Goal: Complete application form

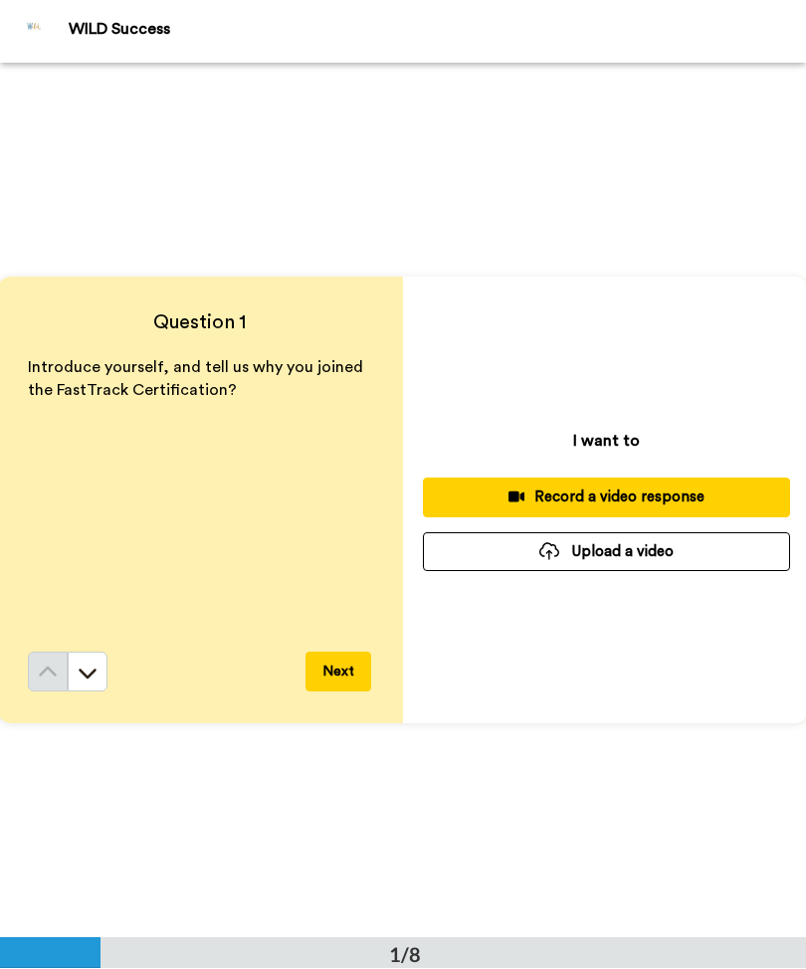
click at [606, 505] on div "Record a video response" at bounding box center [606, 497] width 335 height 21
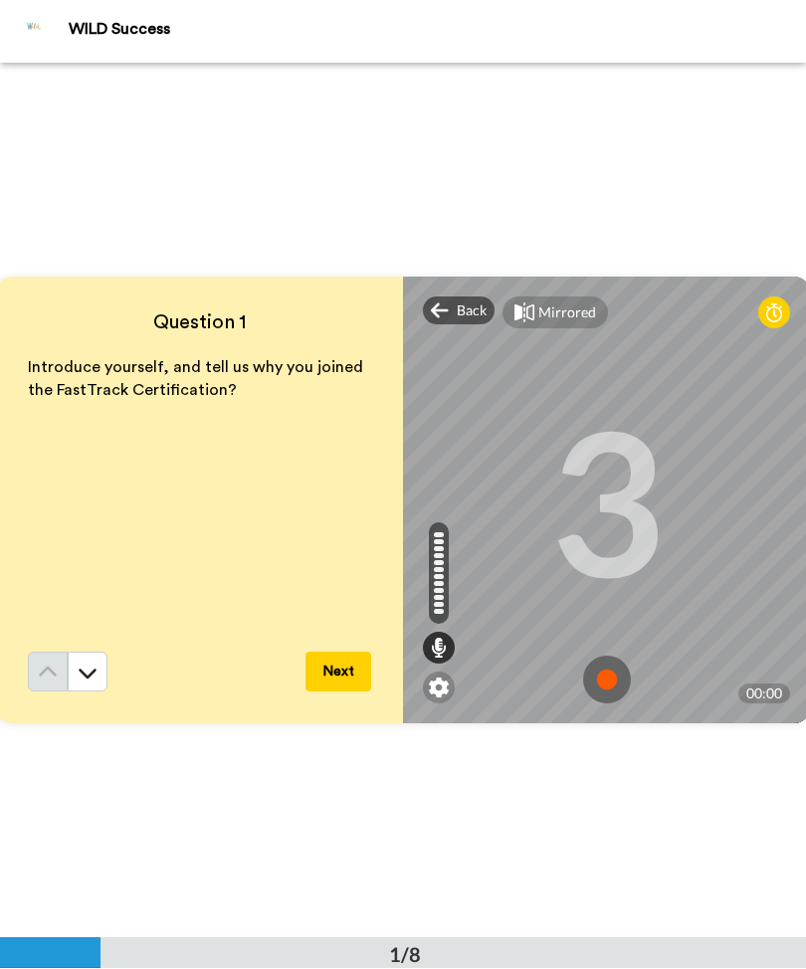
click at [614, 679] on img at bounding box center [607, 681] width 48 height 48
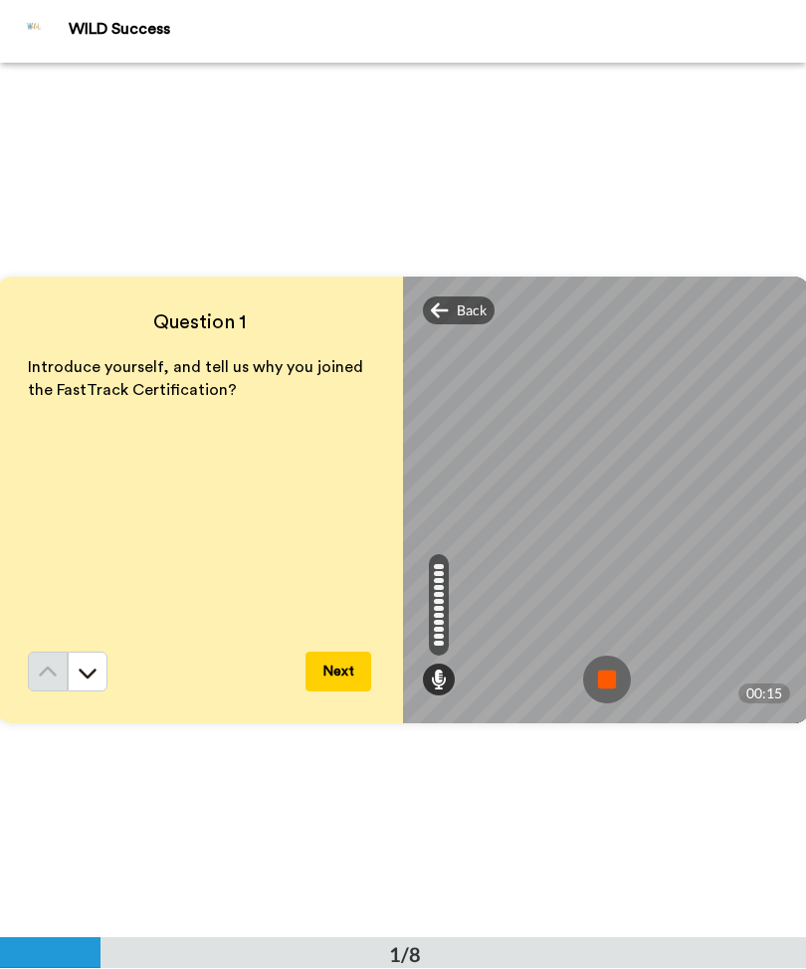
click at [610, 688] on img at bounding box center [607, 681] width 48 height 48
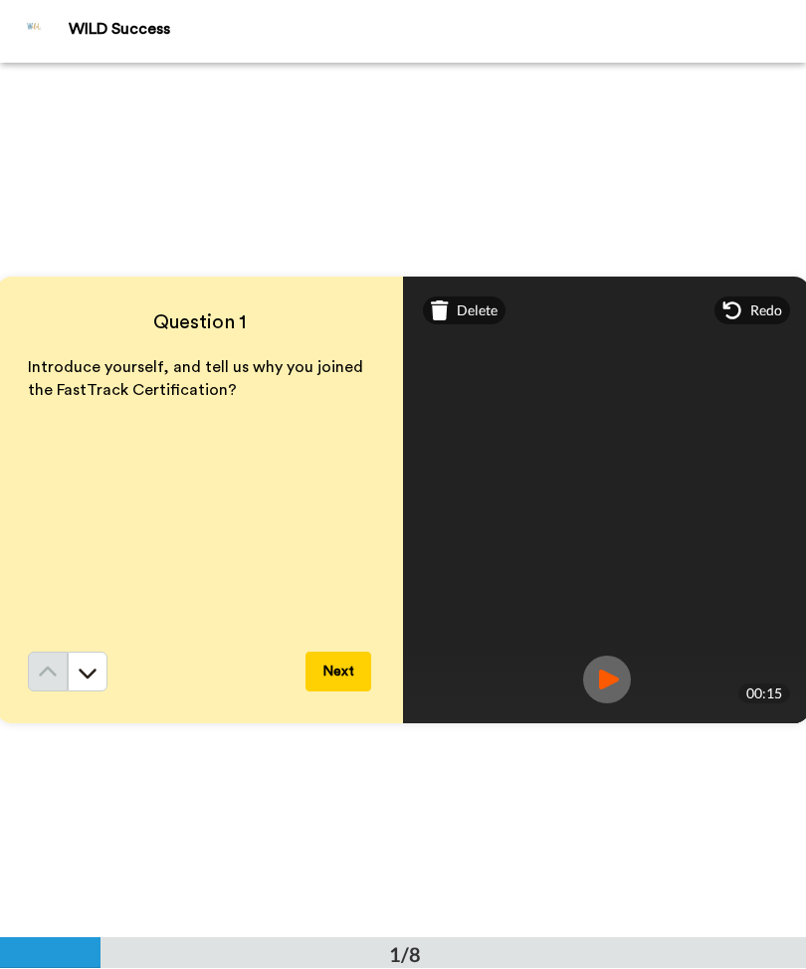
click at [354, 673] on button "Next" at bounding box center [338, 673] width 66 height 40
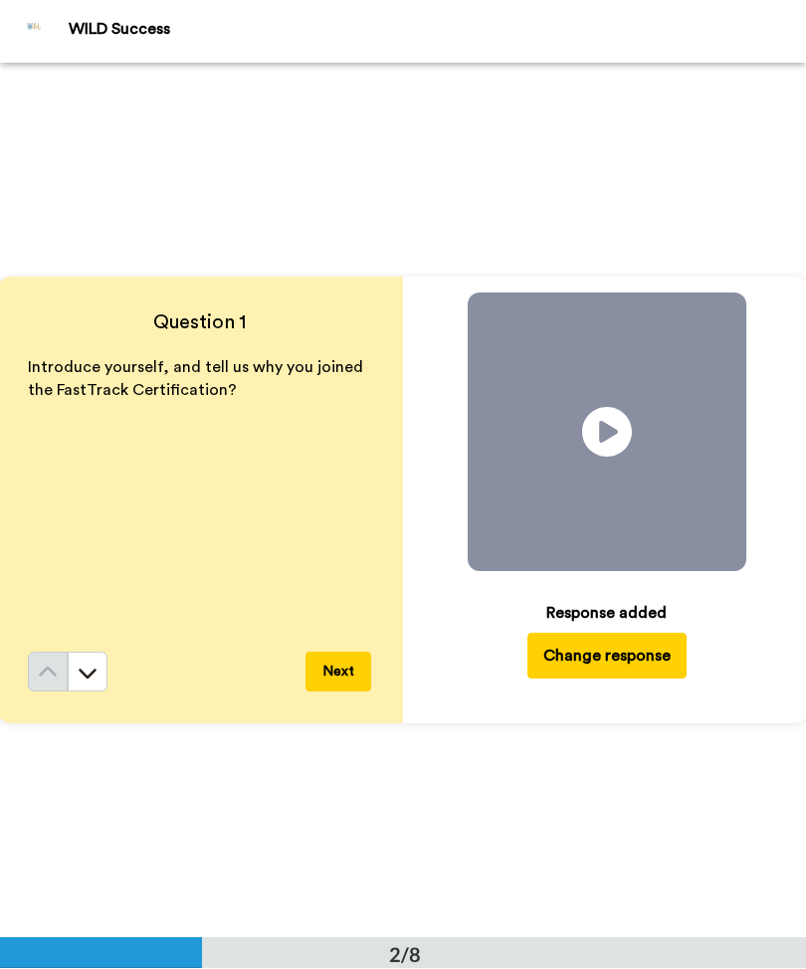
scroll to position [875, 0]
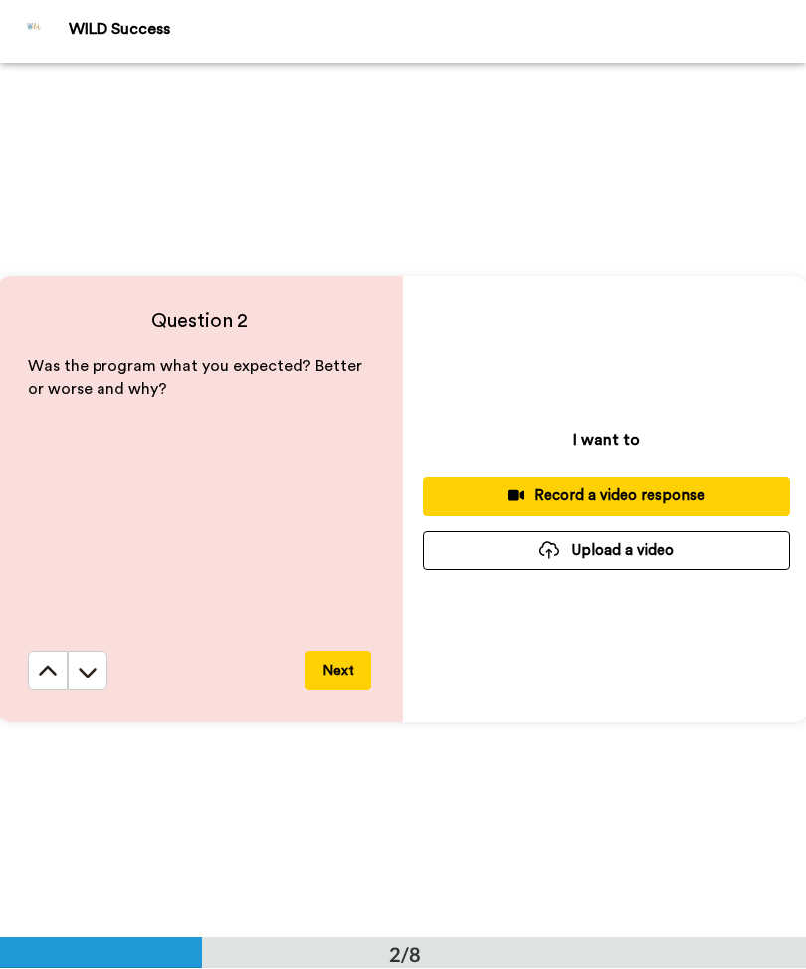
click at [641, 499] on div "Record a video response" at bounding box center [606, 496] width 335 height 21
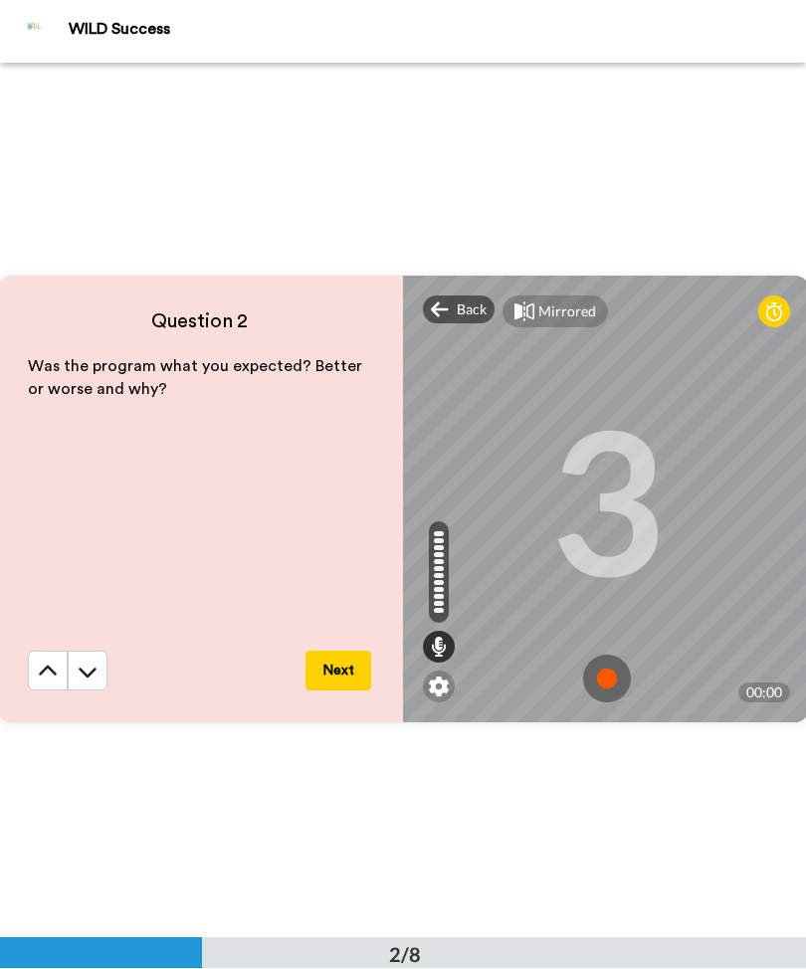
click at [603, 662] on img at bounding box center [607, 680] width 48 height 48
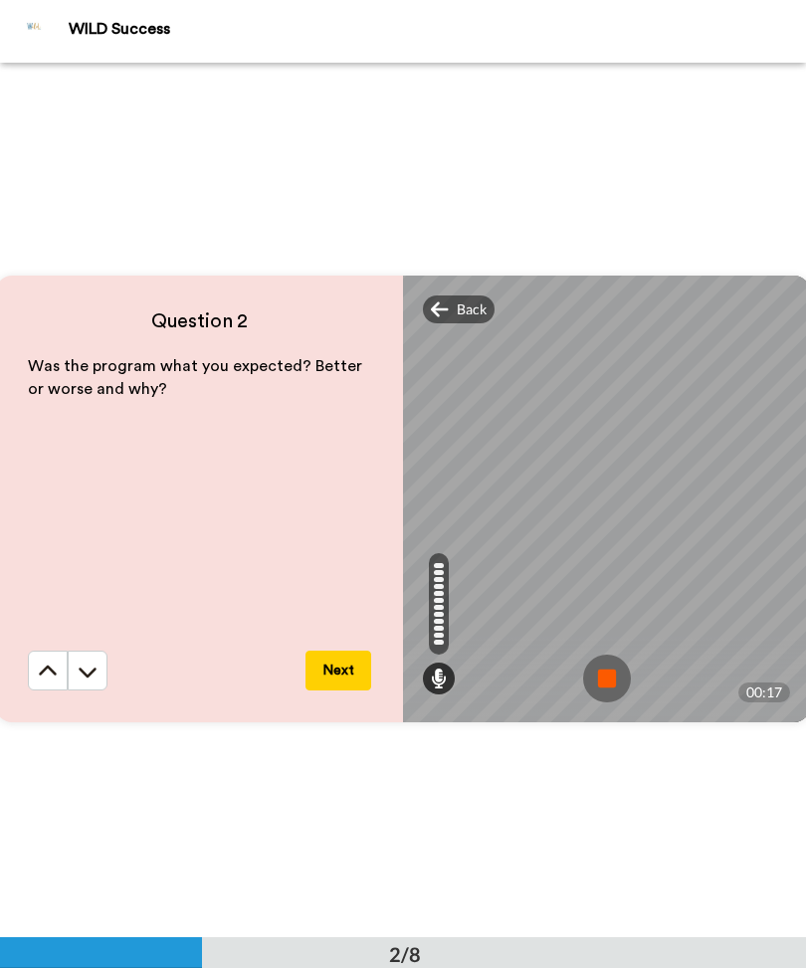
click at [607, 672] on img at bounding box center [607, 680] width 48 height 48
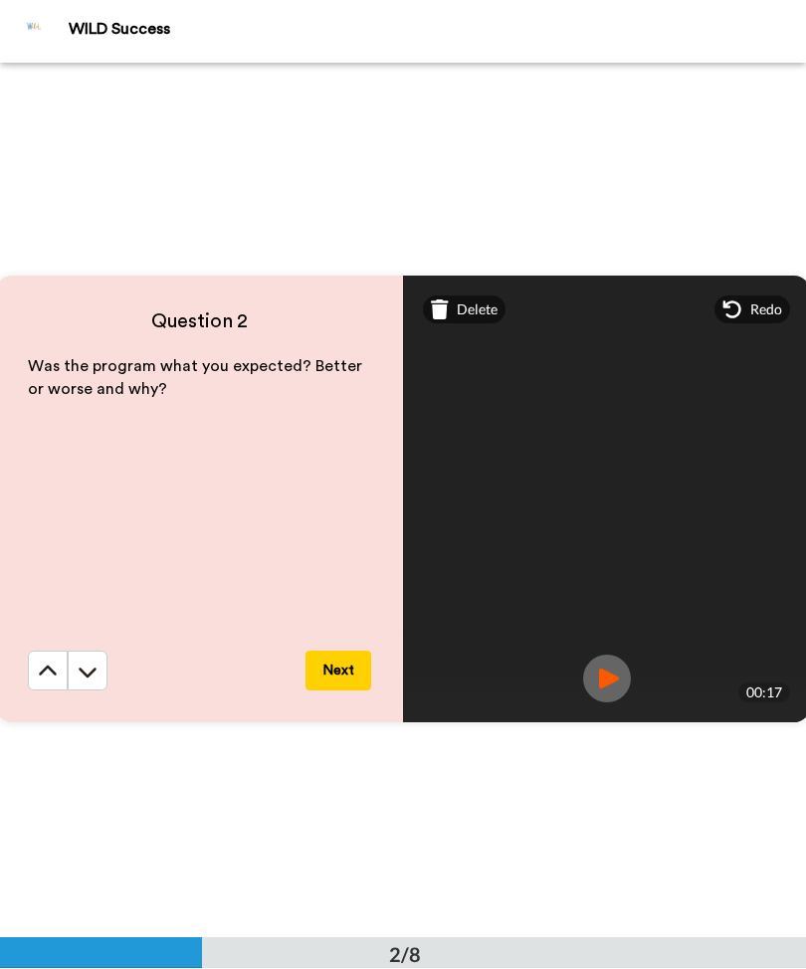
click at [345, 678] on button "Next" at bounding box center [338, 672] width 66 height 40
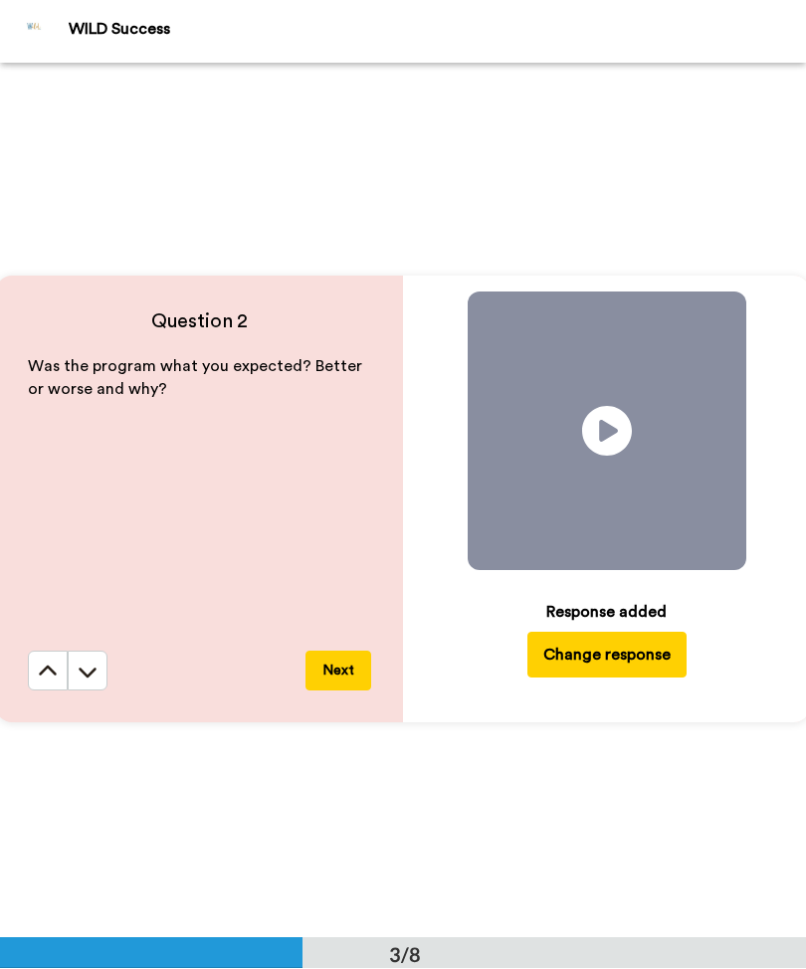
scroll to position [1750, 0]
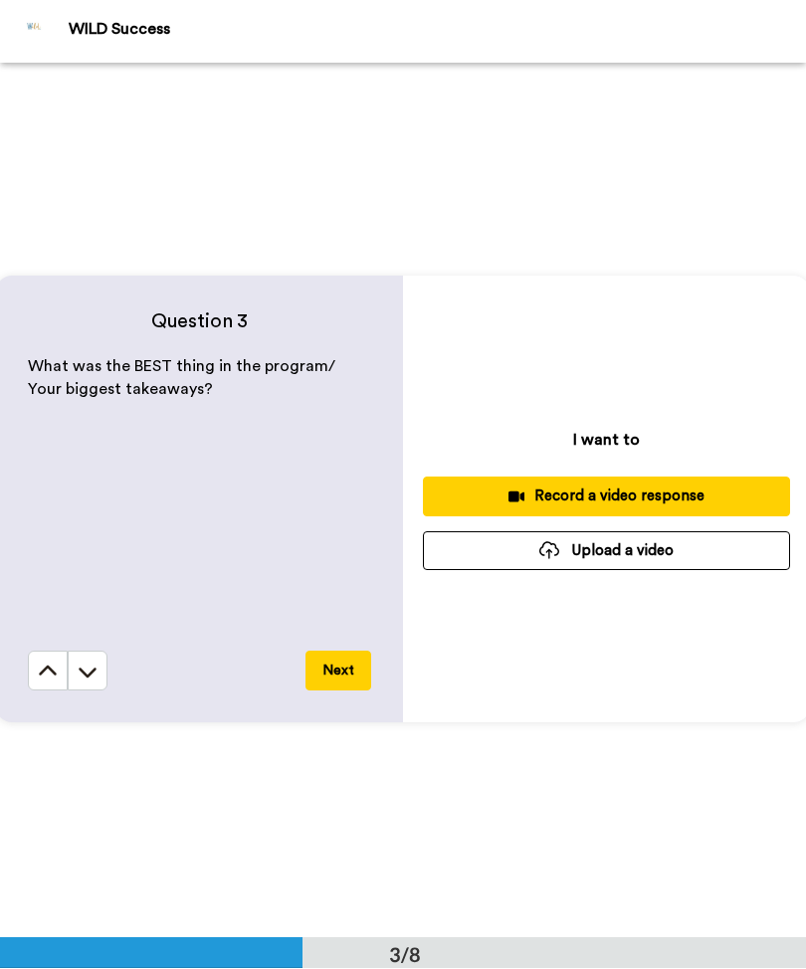
click at [621, 495] on div "Record a video response" at bounding box center [606, 496] width 335 height 21
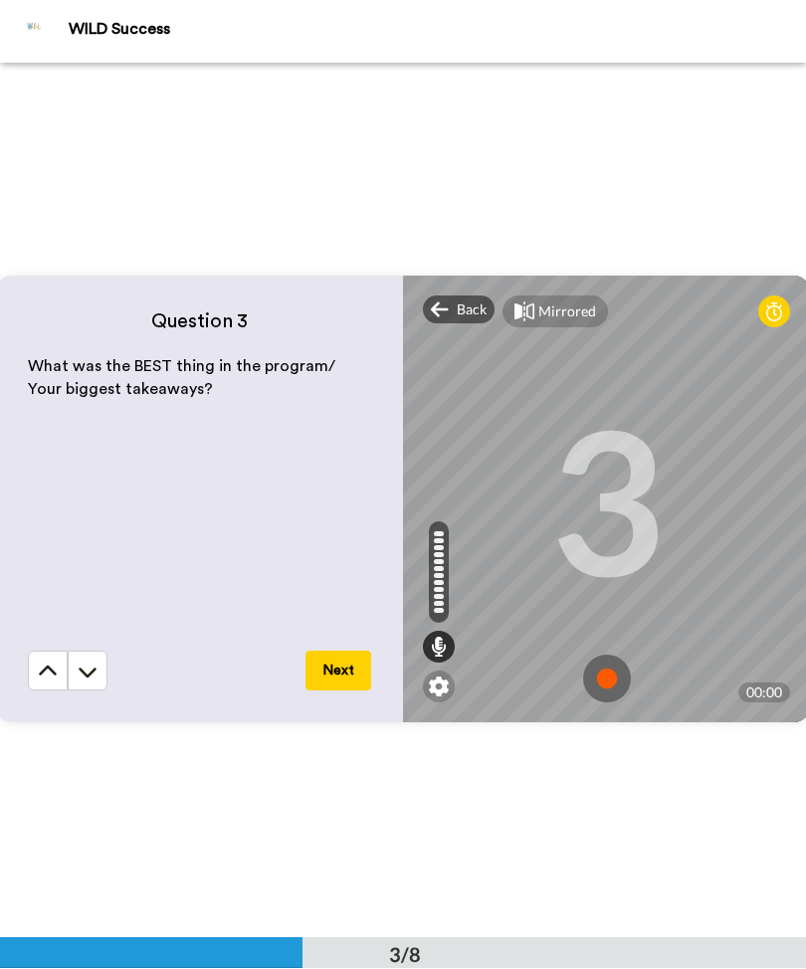
click at [599, 680] on img at bounding box center [607, 680] width 48 height 48
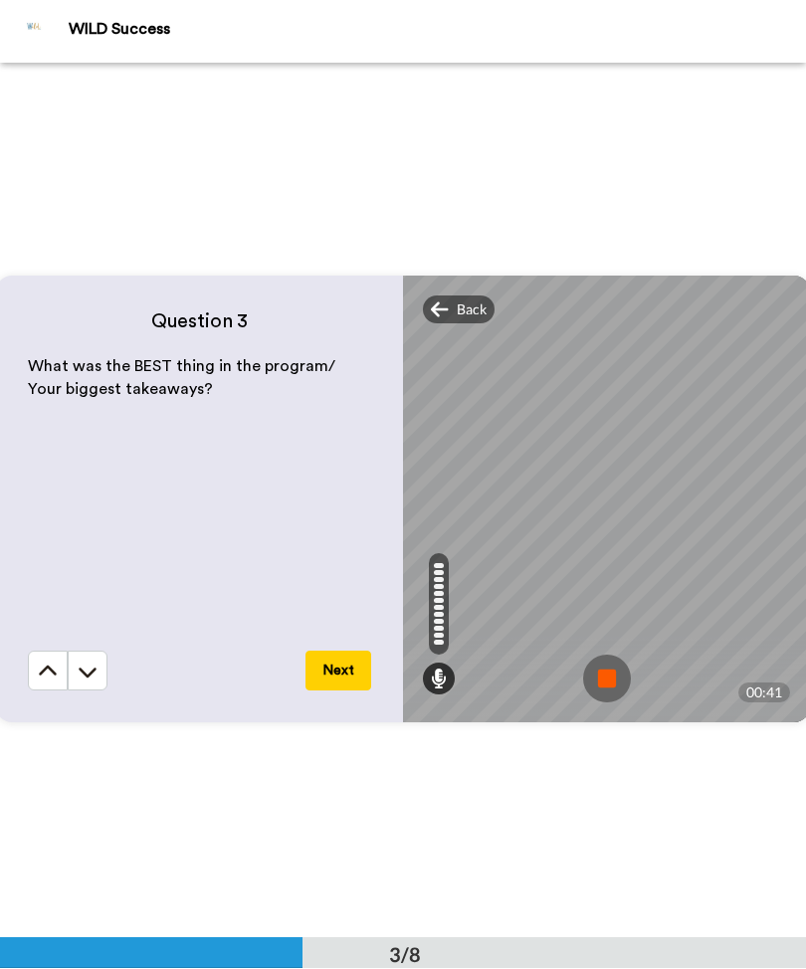
click at [607, 677] on img at bounding box center [607, 680] width 48 height 48
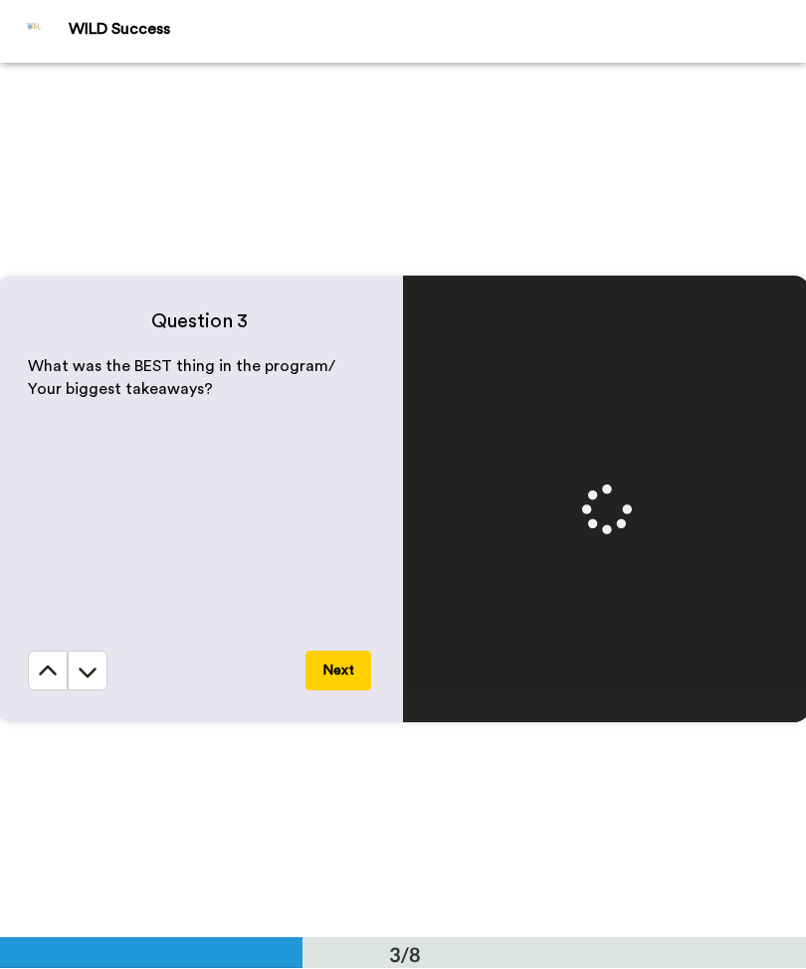
click at [346, 676] on button "Next" at bounding box center [338, 672] width 66 height 40
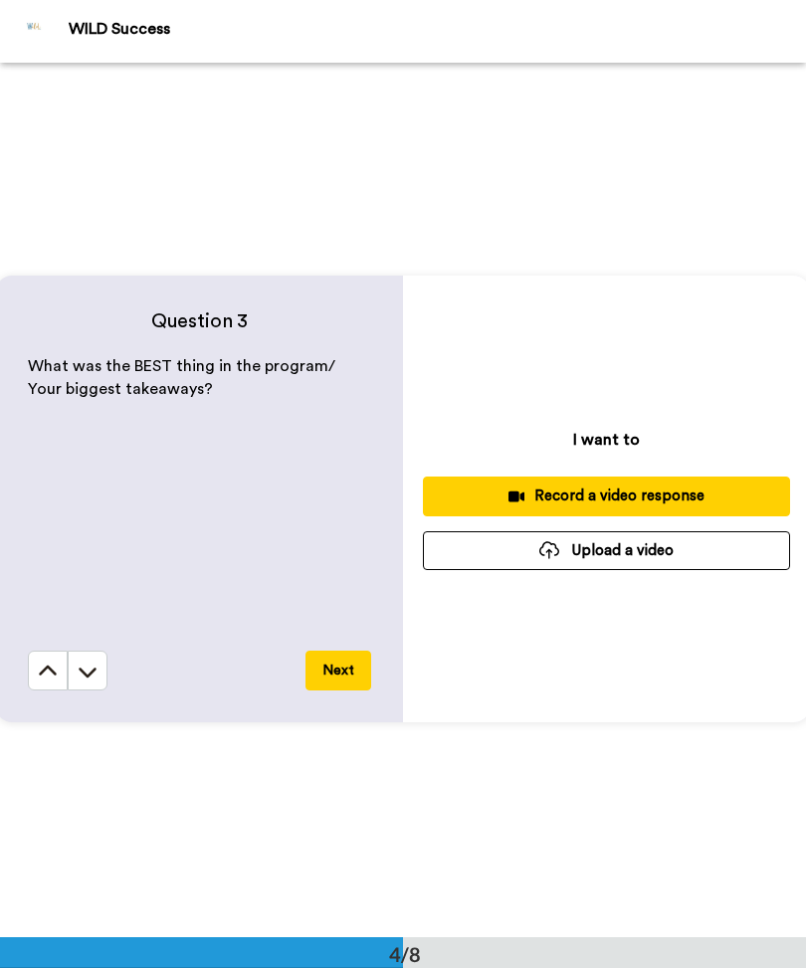
scroll to position [2624, 0]
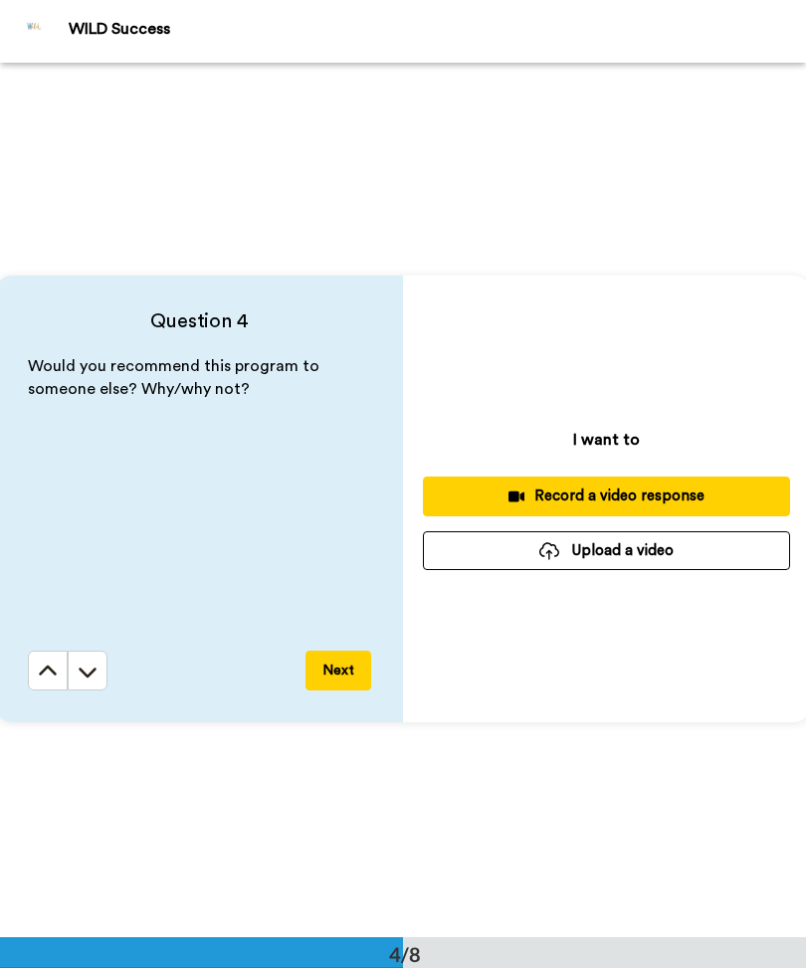
click at [629, 499] on div "Record a video response" at bounding box center [606, 496] width 335 height 21
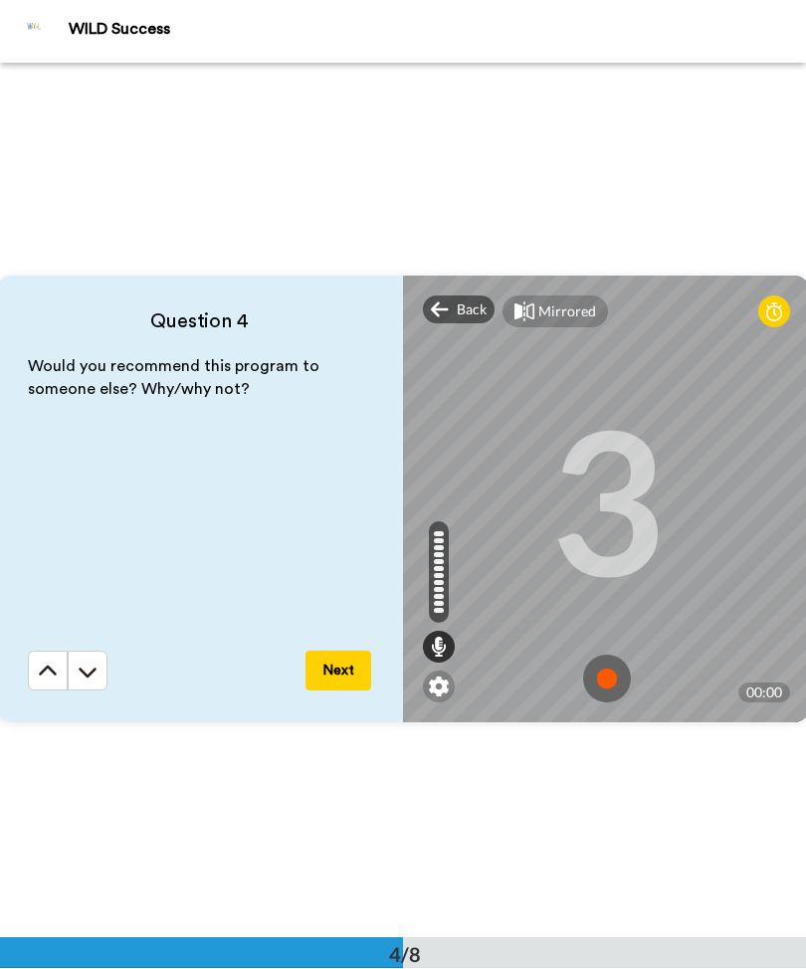
click at [605, 663] on img at bounding box center [607, 680] width 48 height 48
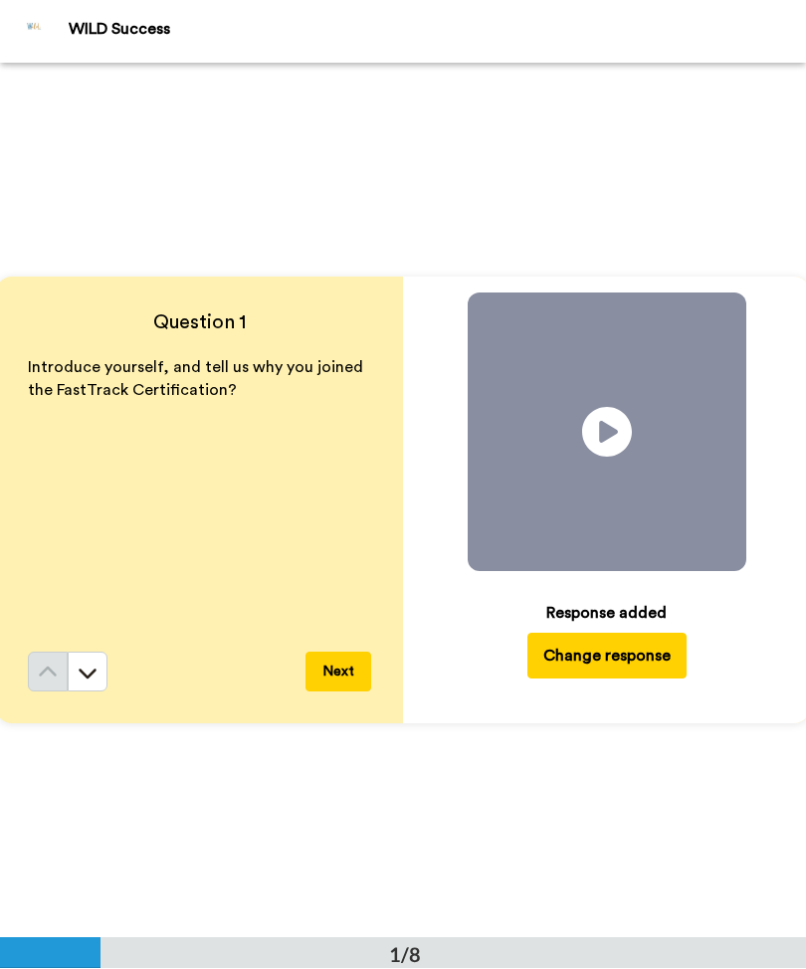
click at [96, 673] on icon at bounding box center [88, 674] width 20 height 20
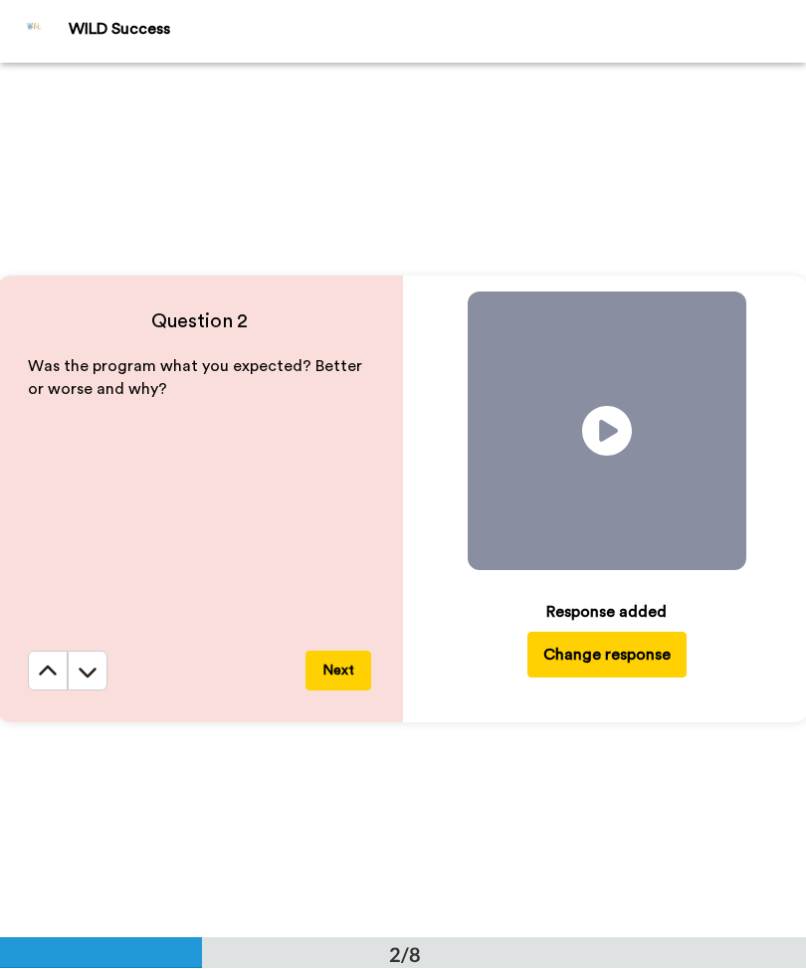
click at [90, 674] on icon at bounding box center [88, 673] width 18 height 10
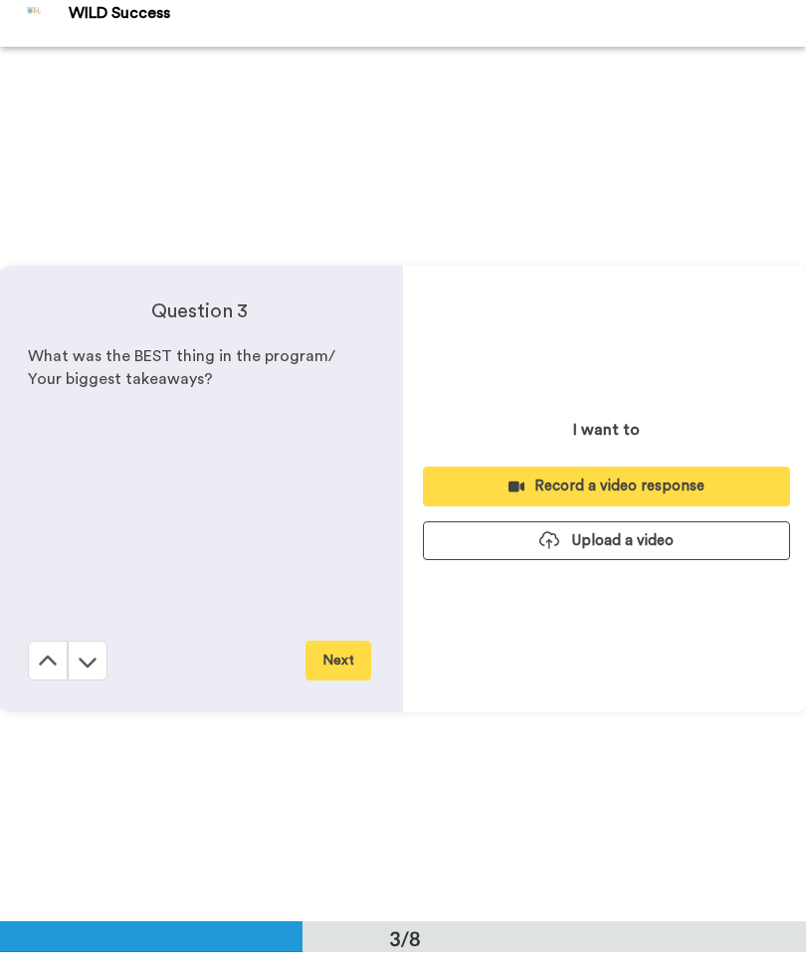
scroll to position [1750, 0]
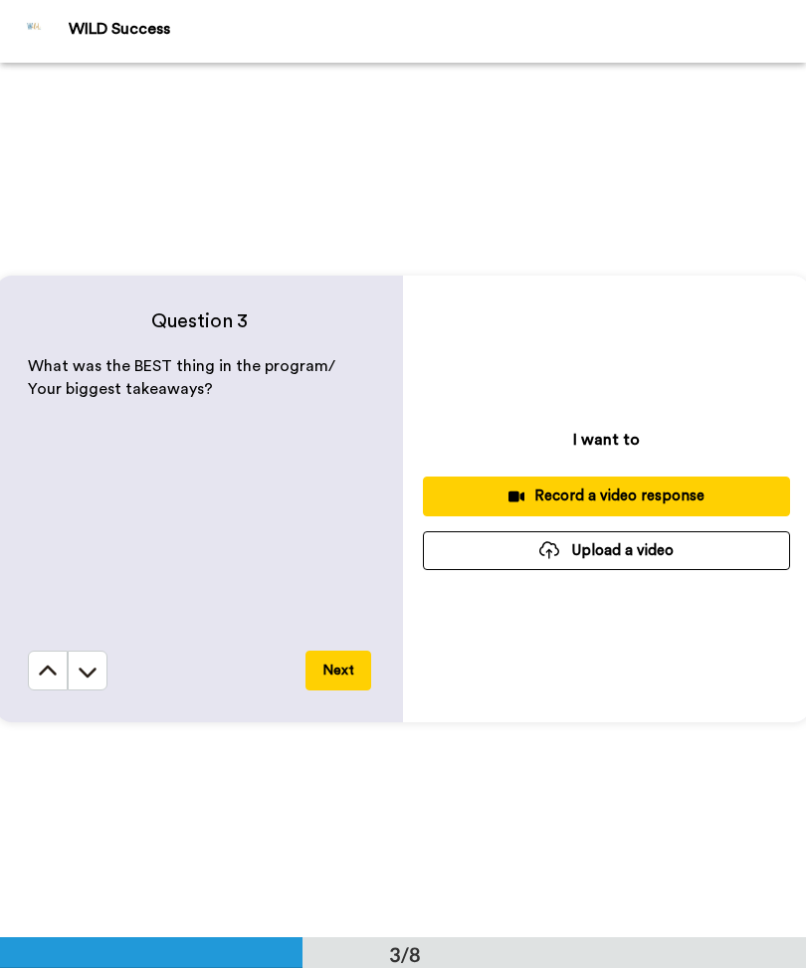
click at [98, 666] on button at bounding box center [88, 672] width 40 height 40
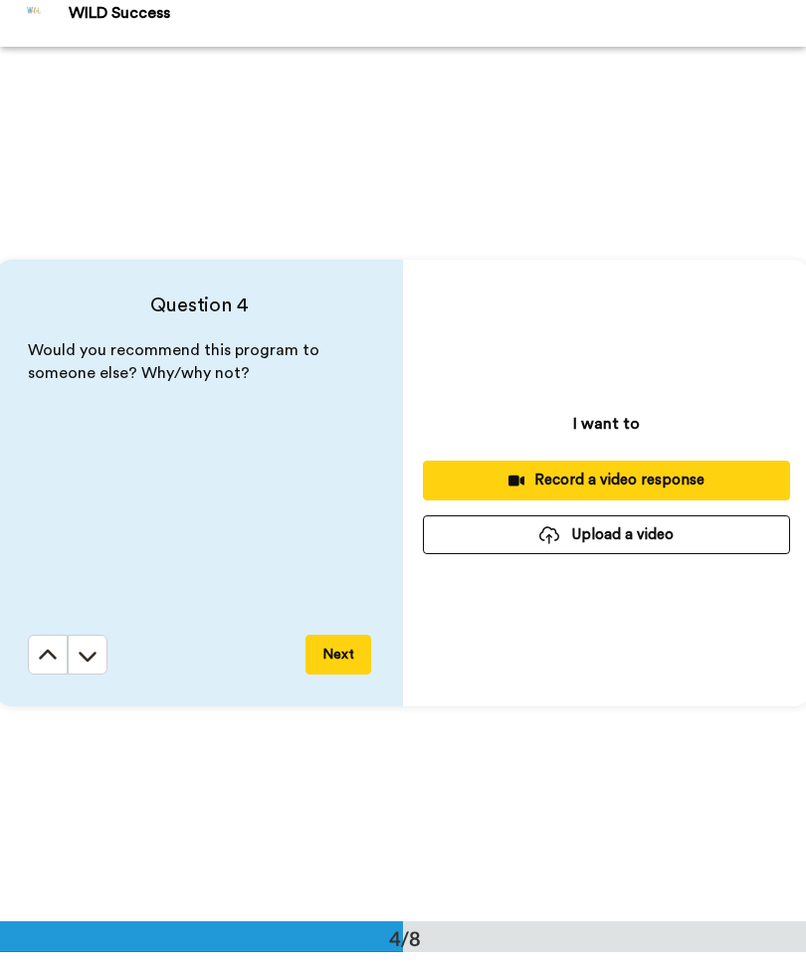
scroll to position [2624, 0]
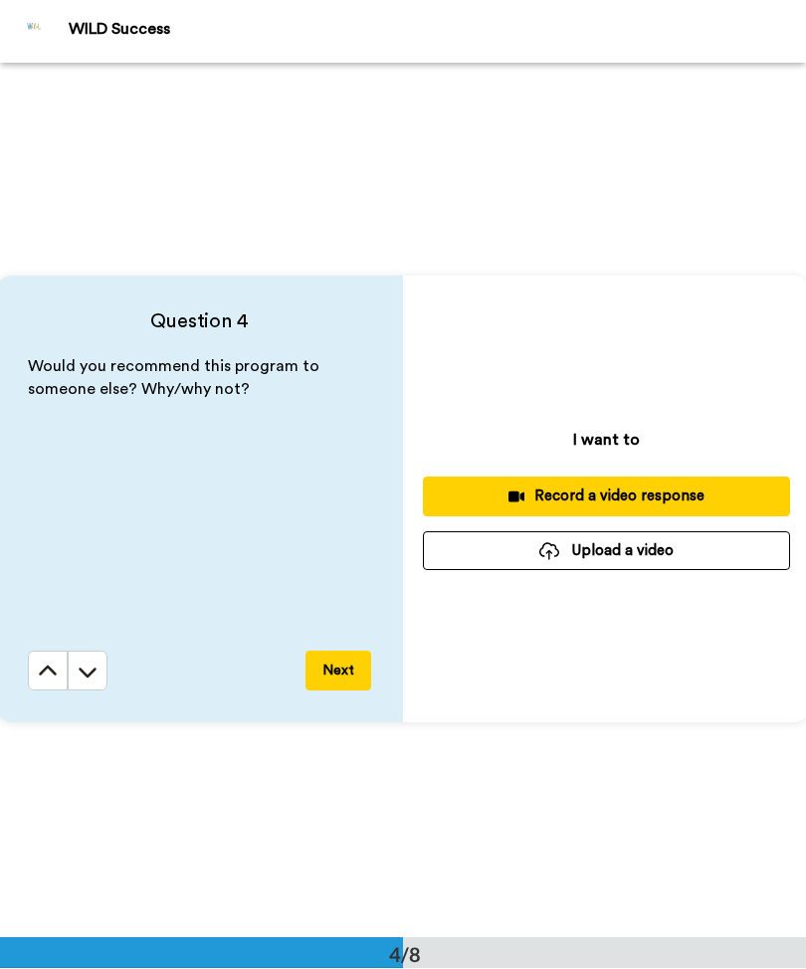
click at [626, 492] on div "Record a video response" at bounding box center [606, 496] width 335 height 21
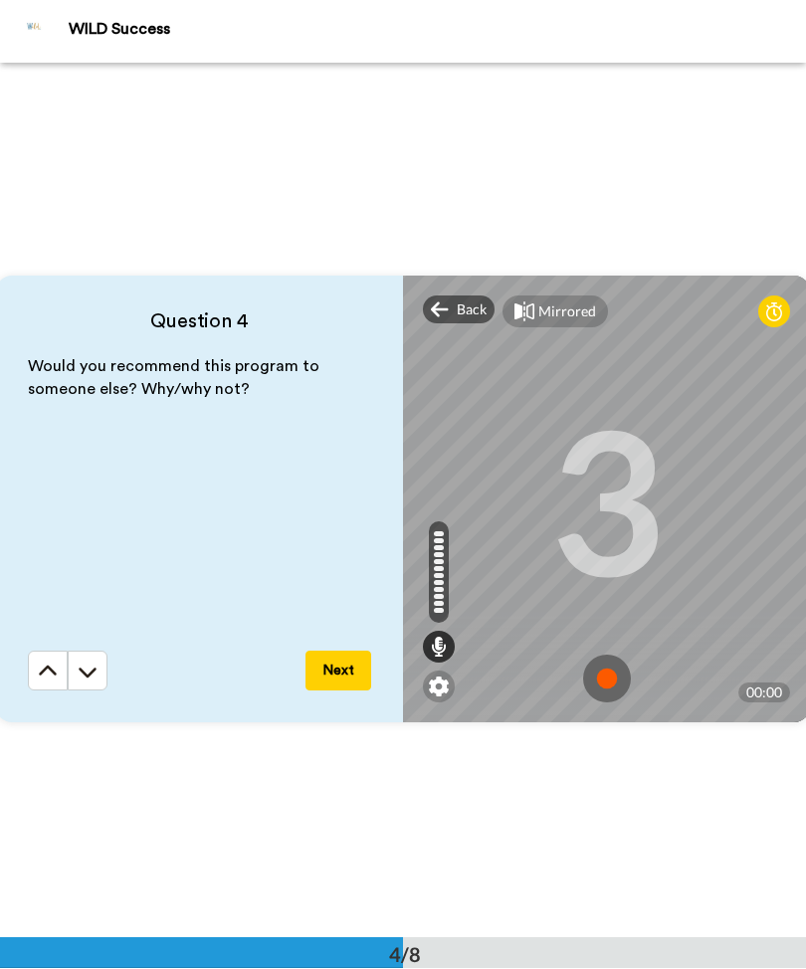
click at [618, 668] on img at bounding box center [607, 680] width 48 height 48
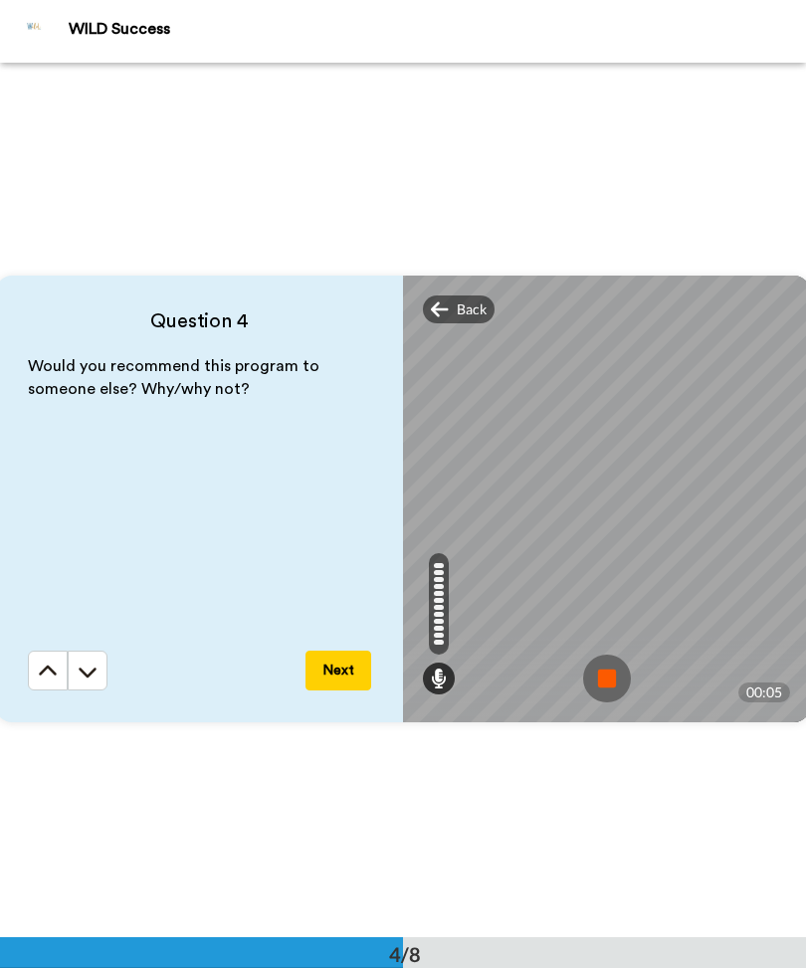
click at [331, 688] on button "Next" at bounding box center [338, 672] width 66 height 40
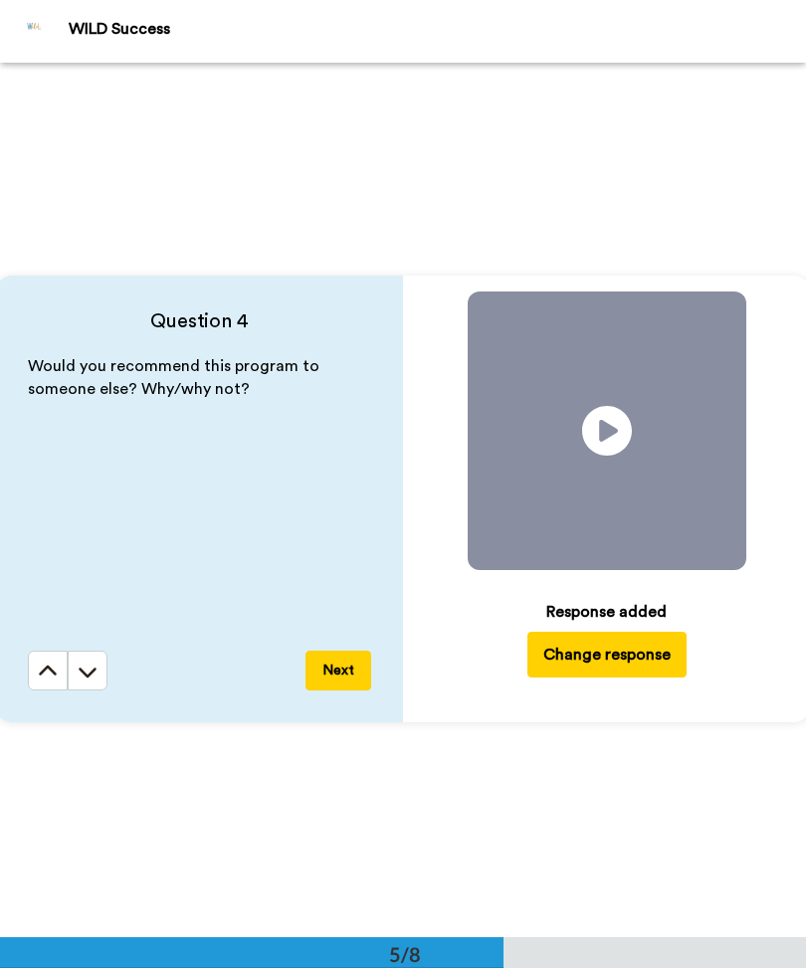
scroll to position [3499, 0]
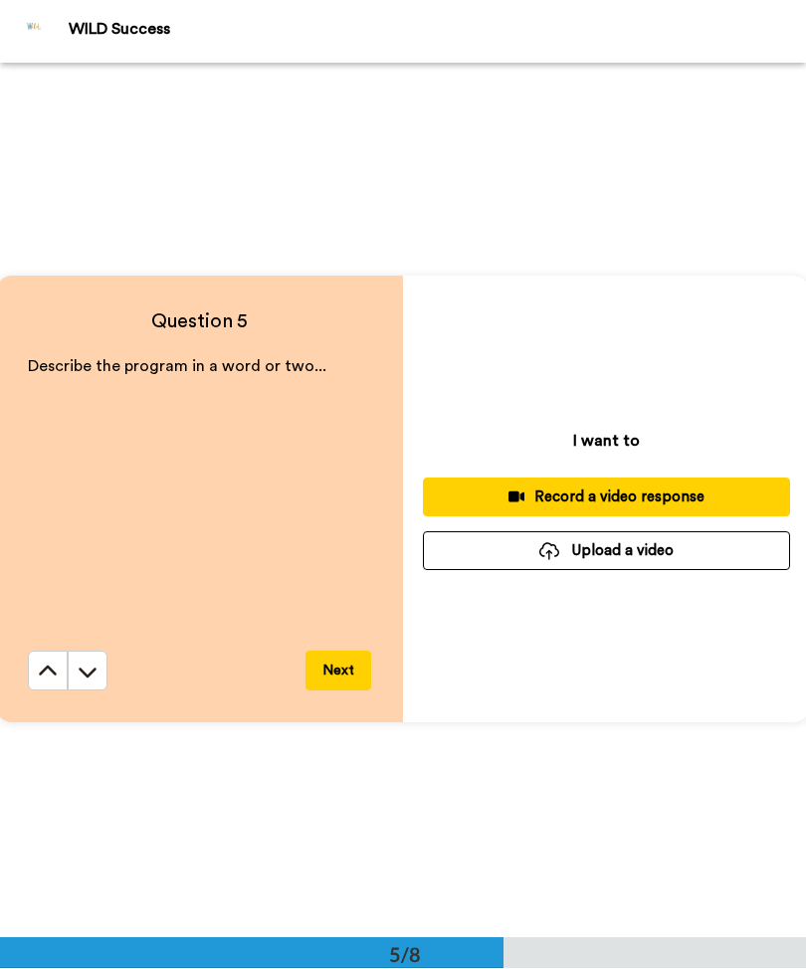
click at [640, 487] on div "Record a video response" at bounding box center [606, 497] width 335 height 21
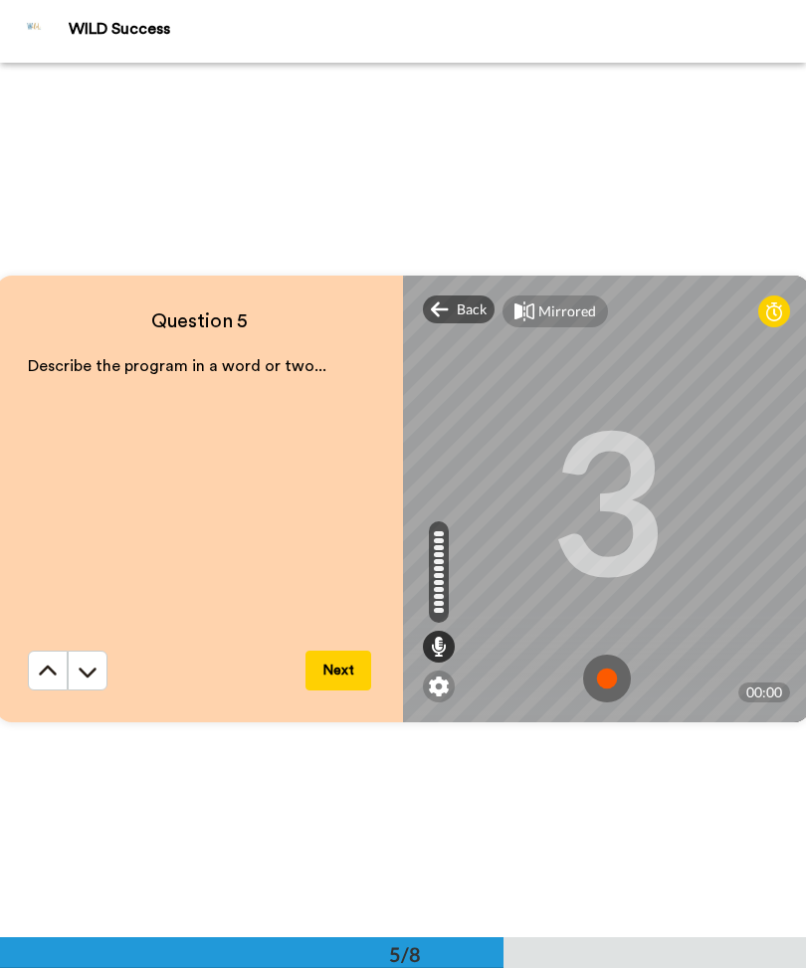
click at [599, 670] on img at bounding box center [607, 680] width 48 height 48
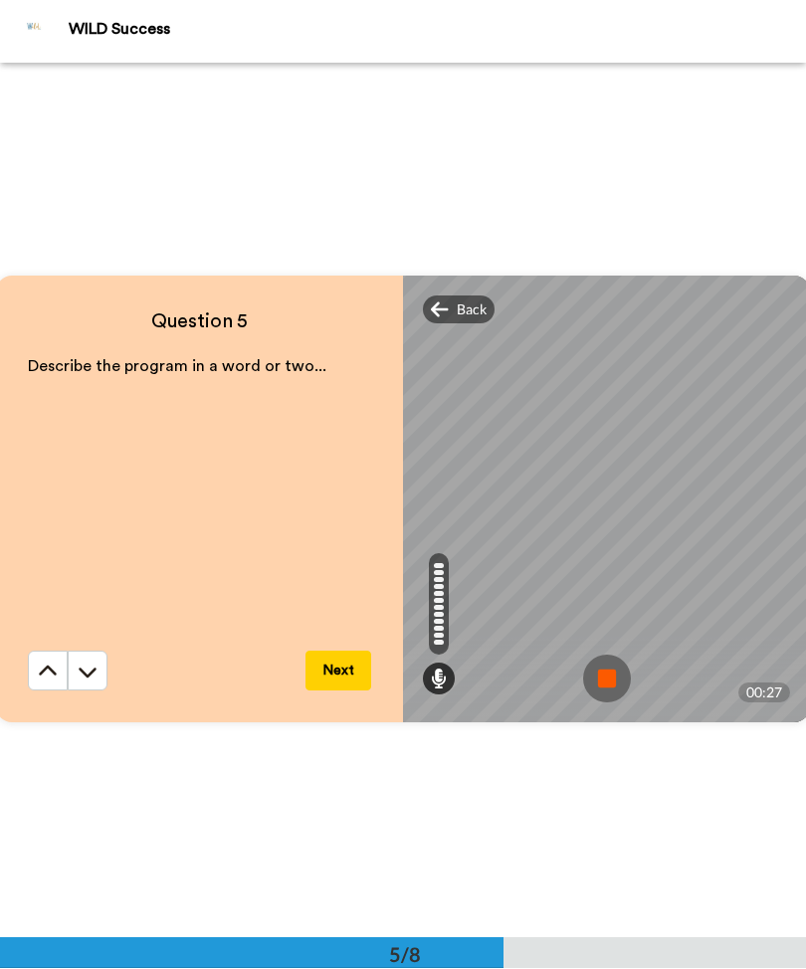
click at [628, 662] on img at bounding box center [607, 680] width 48 height 48
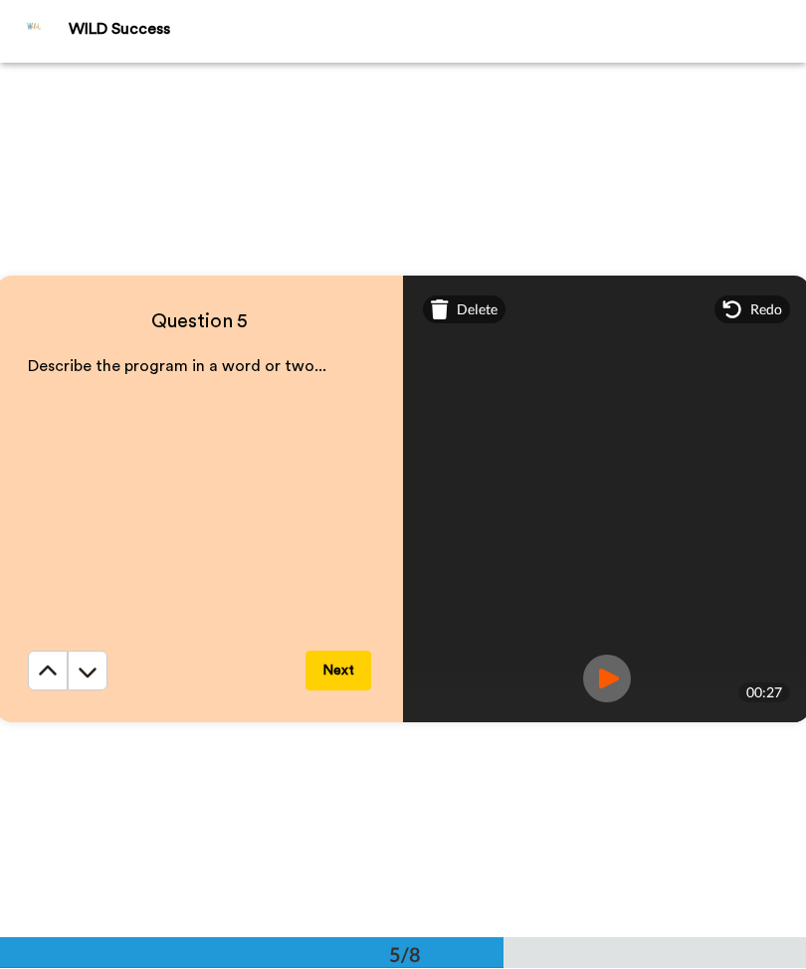
click at [332, 680] on button "Next" at bounding box center [338, 672] width 66 height 40
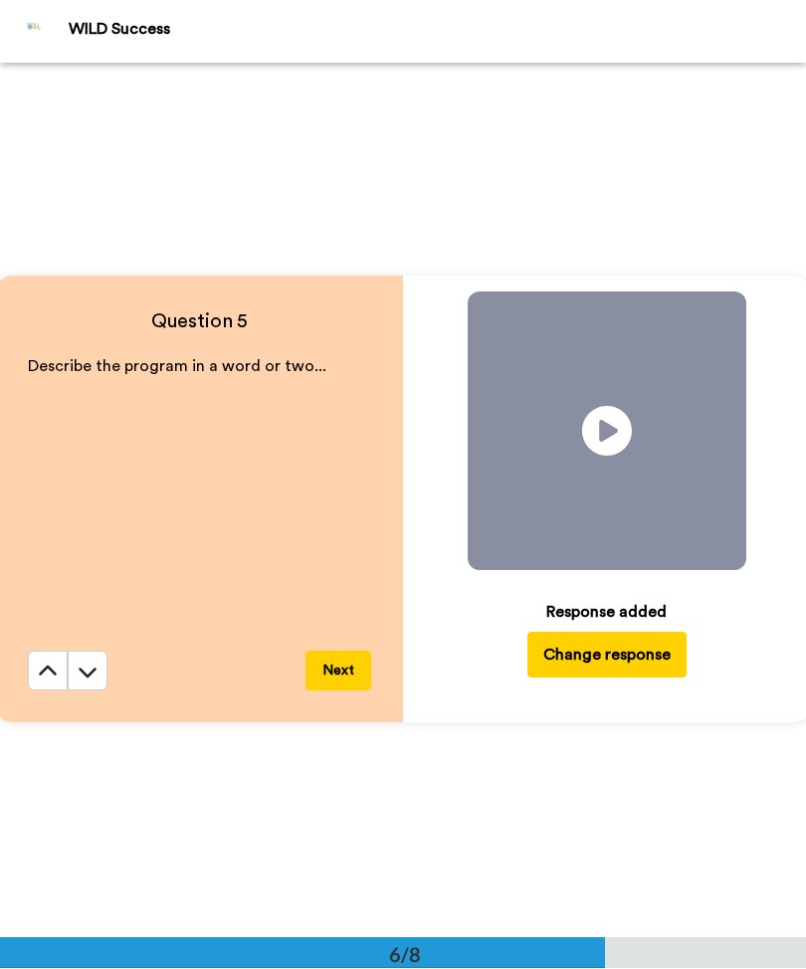
scroll to position [4373, 0]
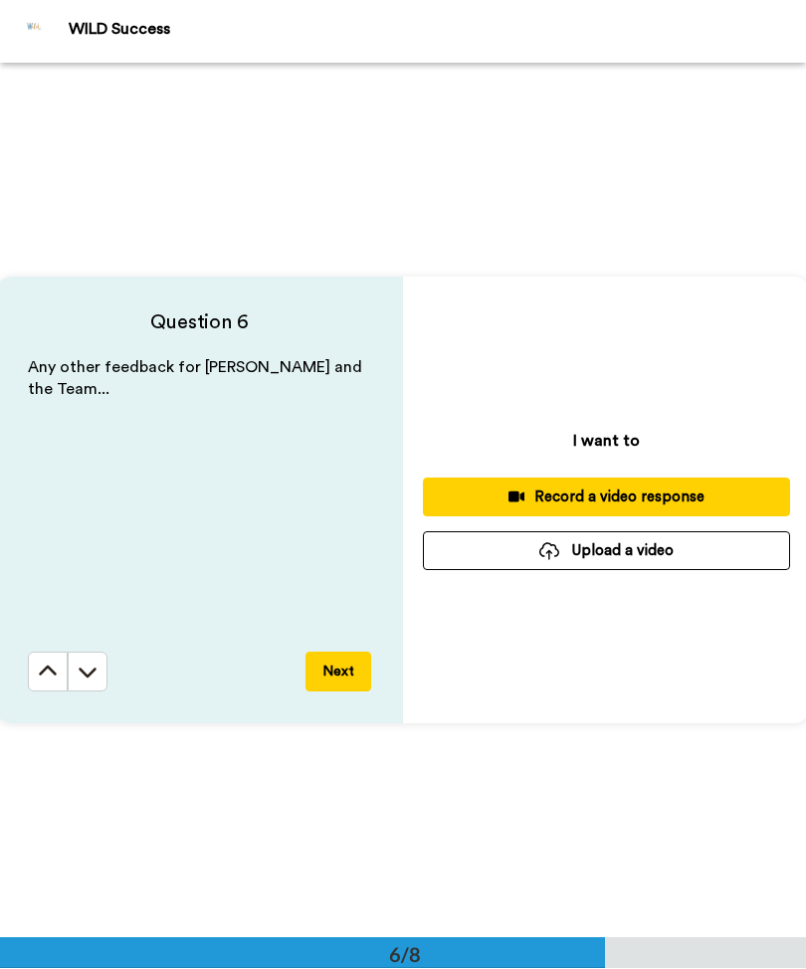
click at [620, 488] on div "Record a video response" at bounding box center [606, 497] width 335 height 21
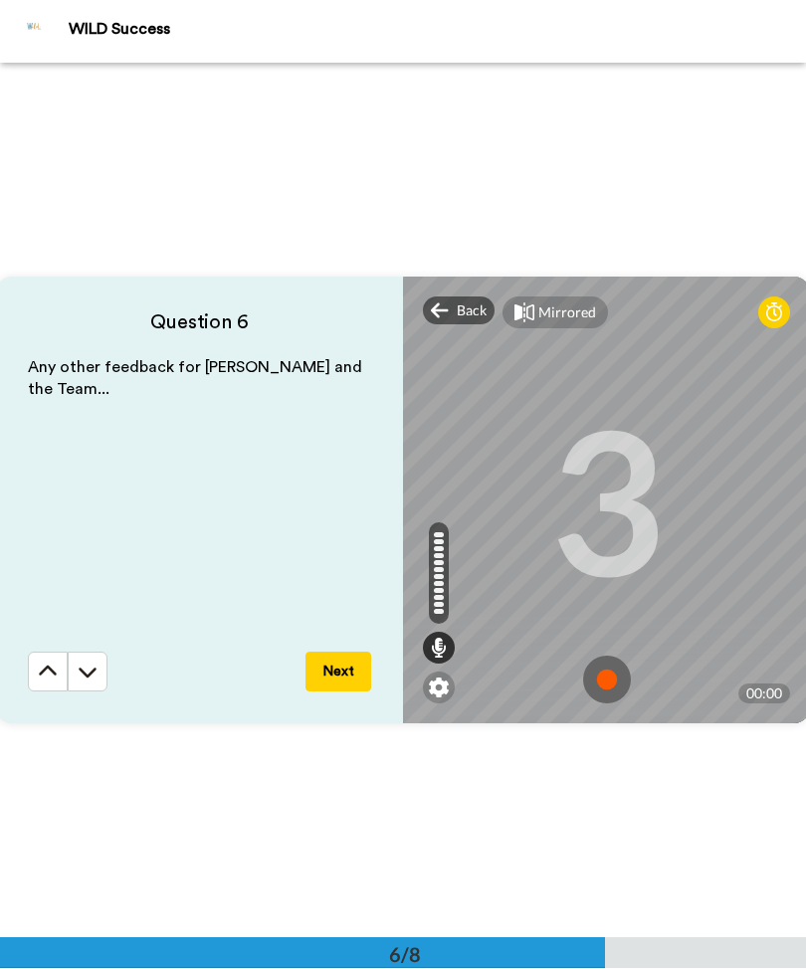
click at [616, 674] on img at bounding box center [607, 681] width 48 height 48
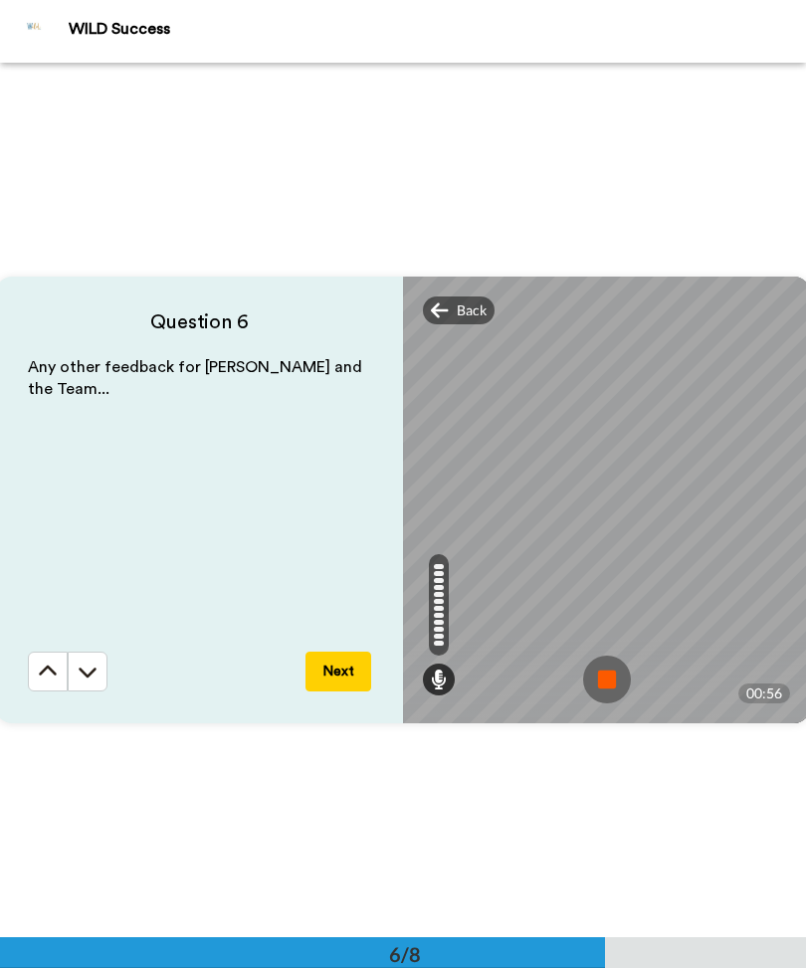
click at [617, 668] on img at bounding box center [607, 681] width 48 height 48
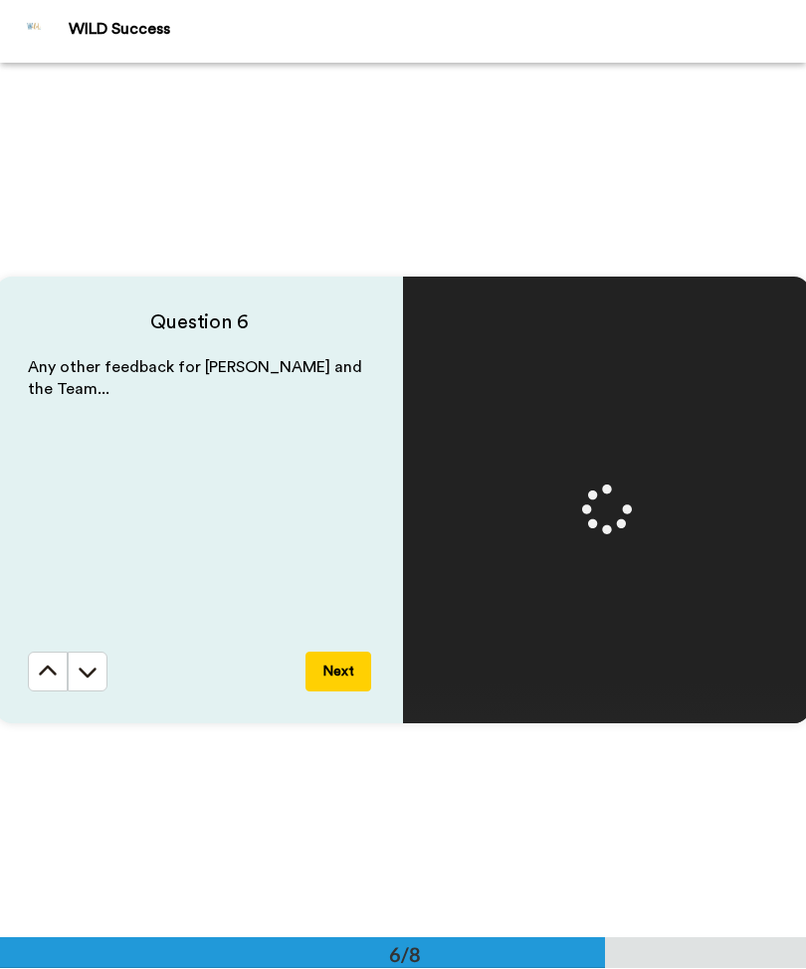
click at [331, 666] on button "Next" at bounding box center [338, 673] width 66 height 40
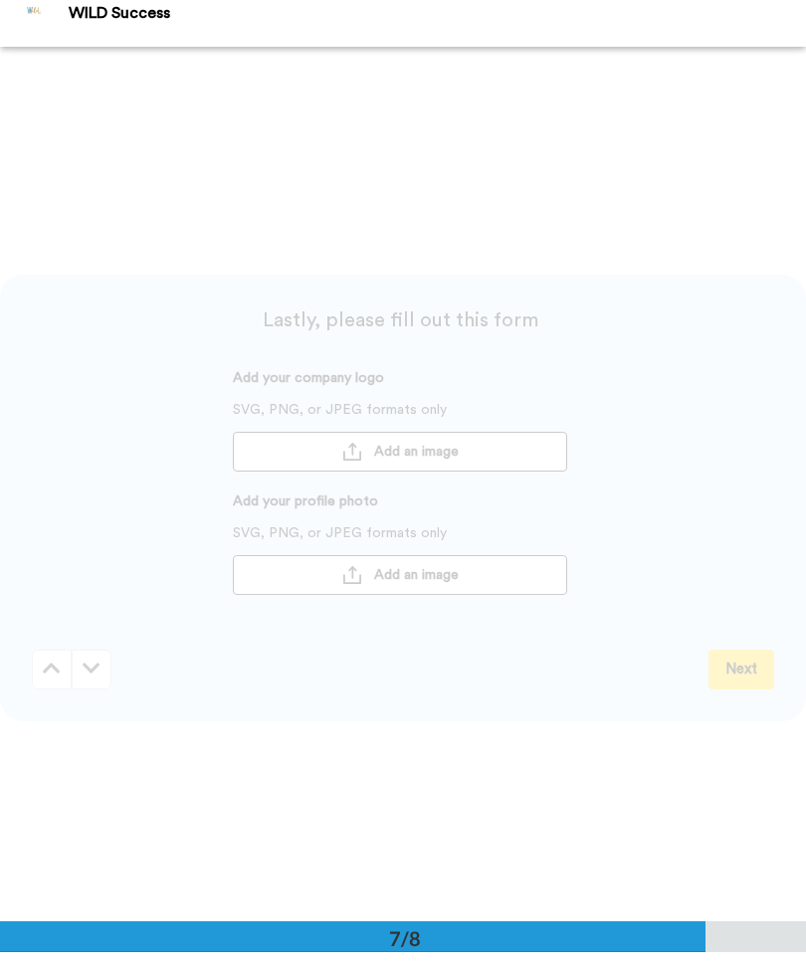
scroll to position [5247, 0]
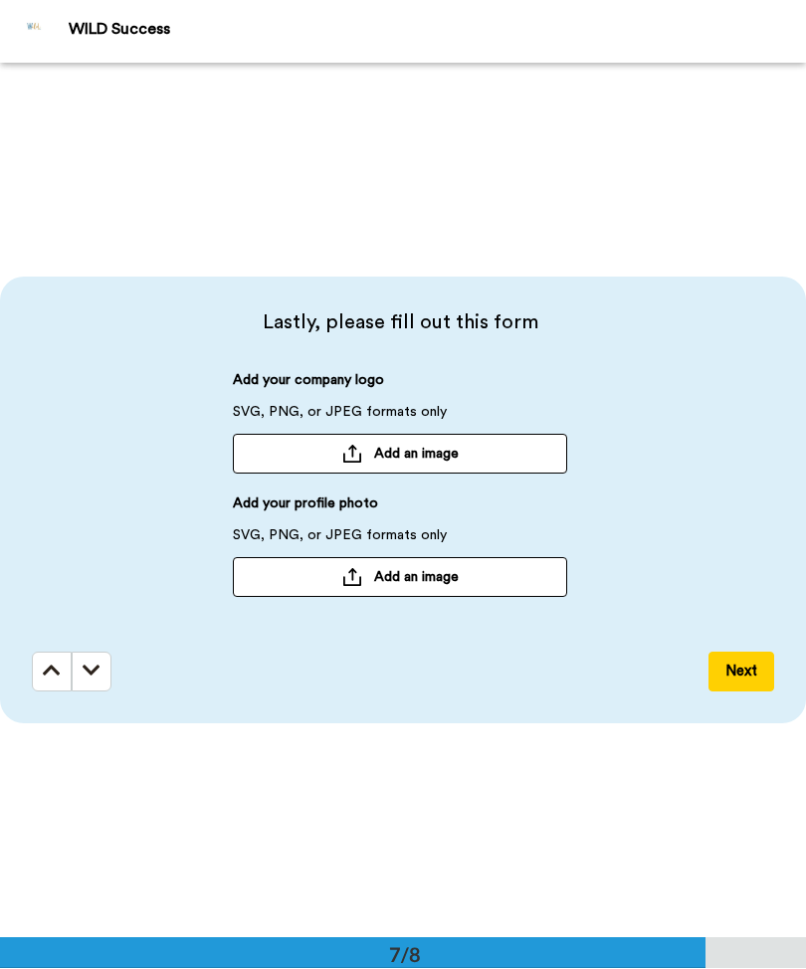
click at [422, 566] on button "Add an image" at bounding box center [400, 578] width 334 height 40
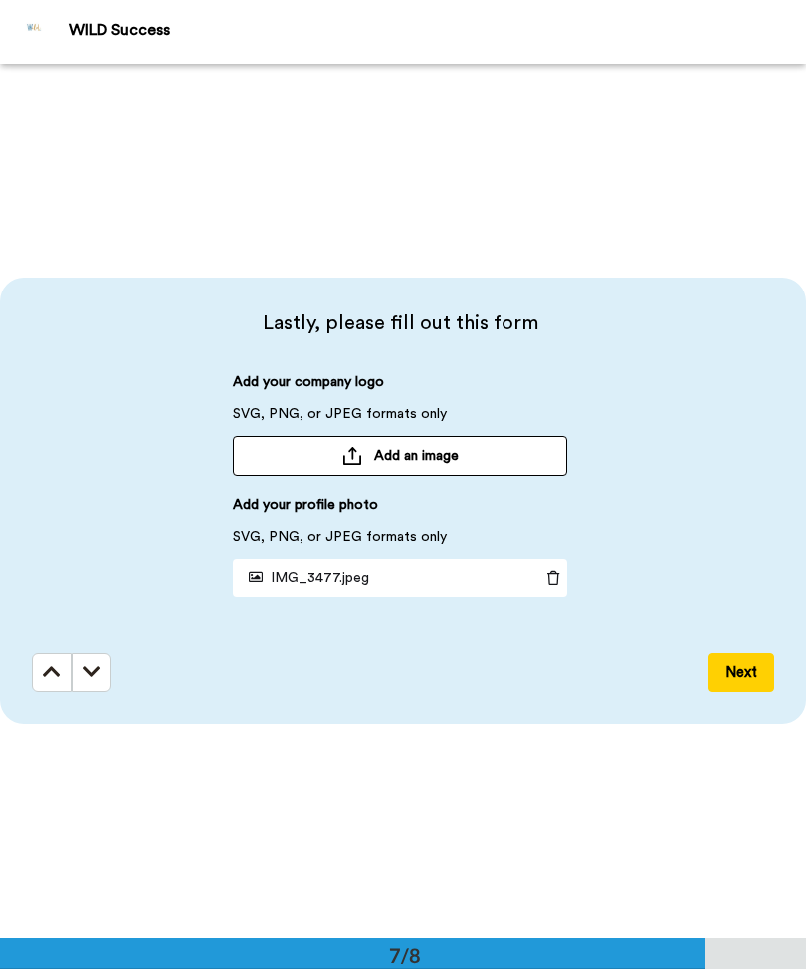
click at [455, 466] on span "Add an image" at bounding box center [416, 456] width 85 height 20
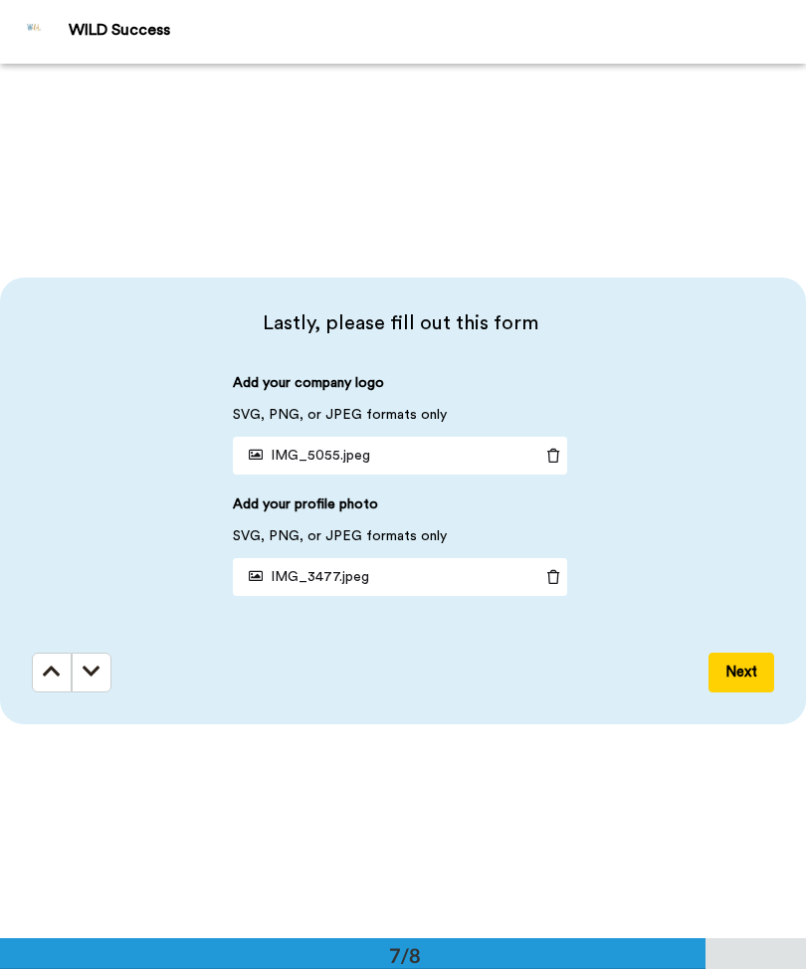
click at [746, 663] on button "Next" at bounding box center [741, 673] width 66 height 40
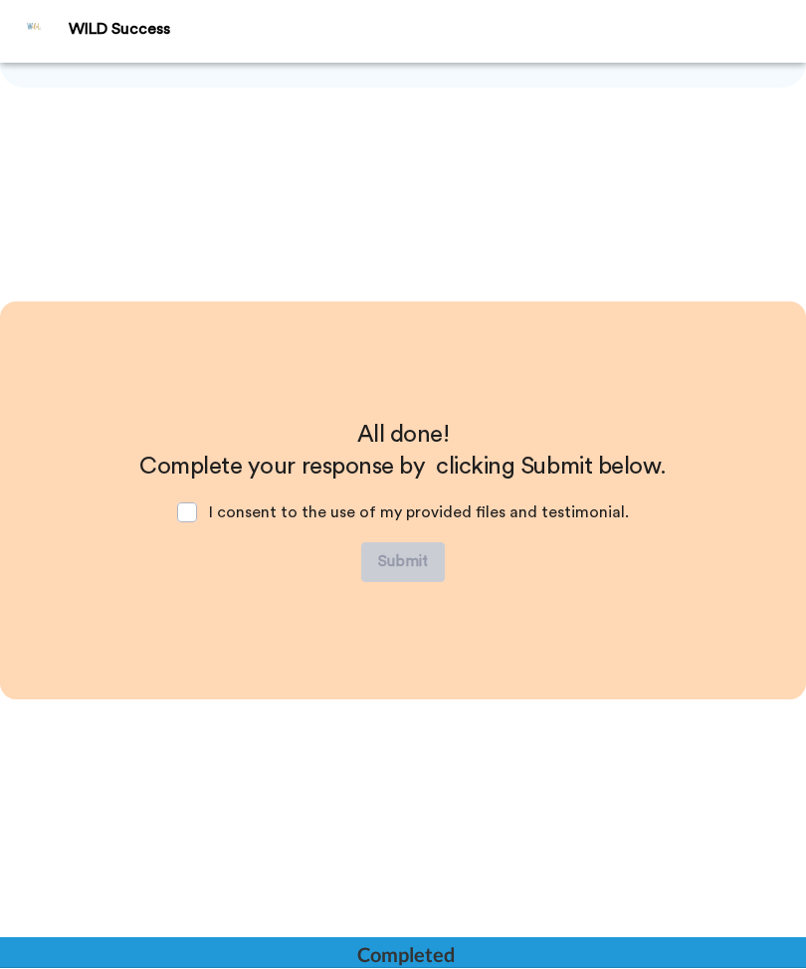
scroll to position [5884, 0]
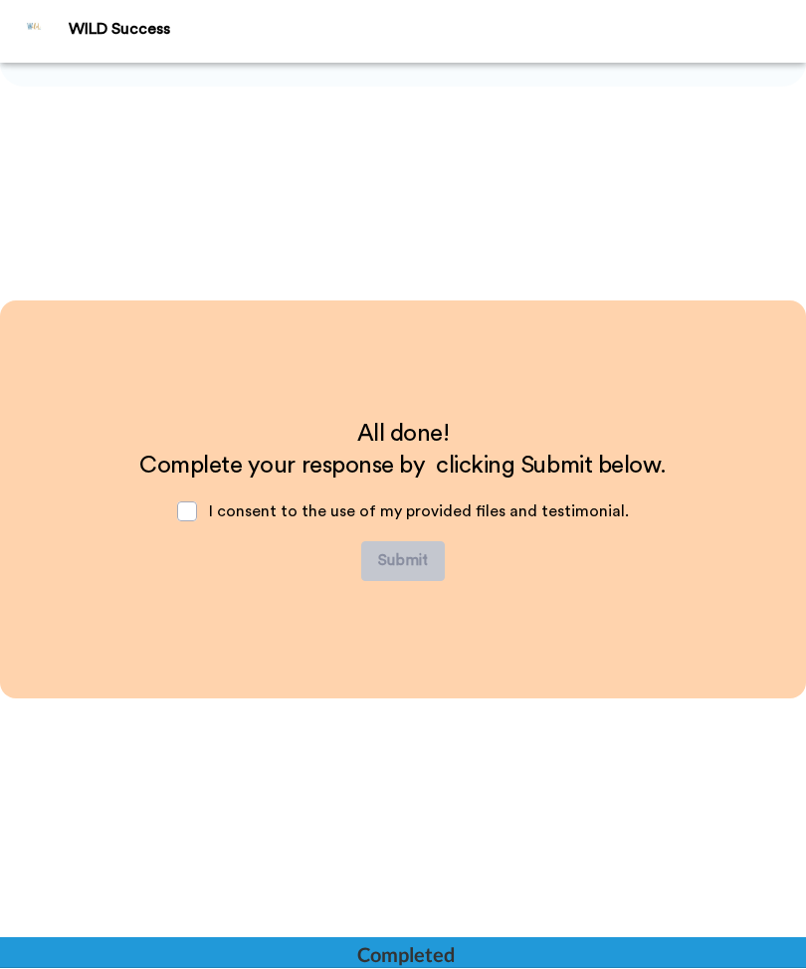
click at [197, 504] on span at bounding box center [187, 512] width 20 height 20
click at [406, 560] on button "Submit" at bounding box center [403, 562] width 84 height 40
